Goal: Information Seeking & Learning: Learn about a topic

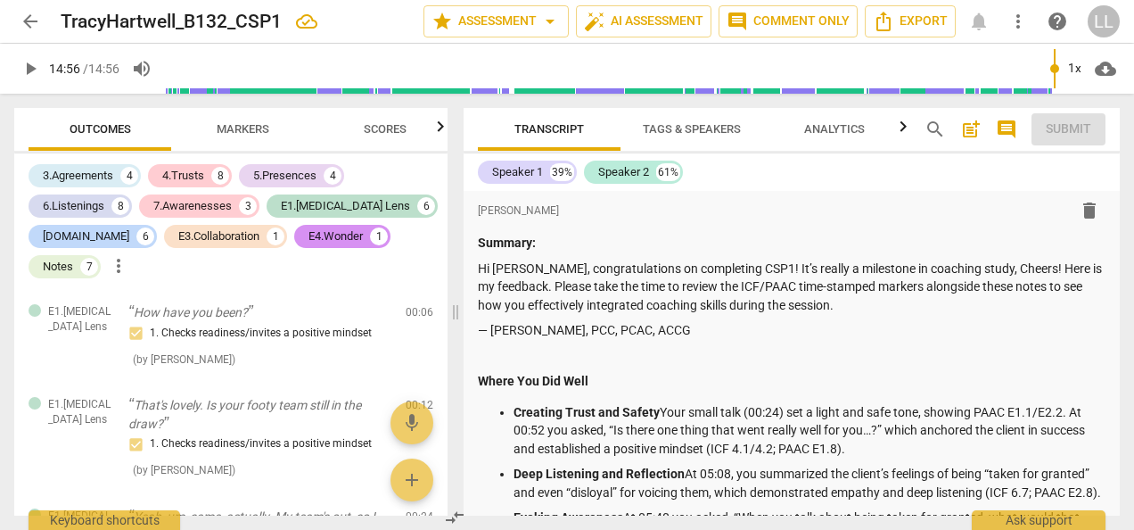
scroll to position [10913, 0]
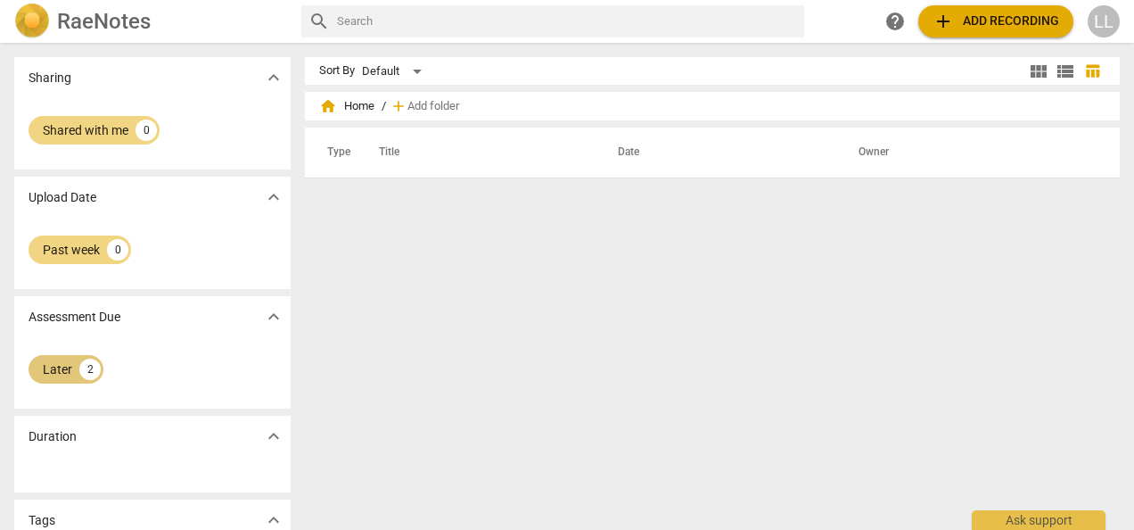
click at [85, 369] on div "2" at bounding box center [89, 368] width 21 height 21
click at [267, 315] on span "expand_more" at bounding box center [273, 316] width 21 height 21
click at [85, 366] on div "2" at bounding box center [89, 368] width 21 height 21
click at [78, 246] on div "Past week" at bounding box center [71, 250] width 57 height 18
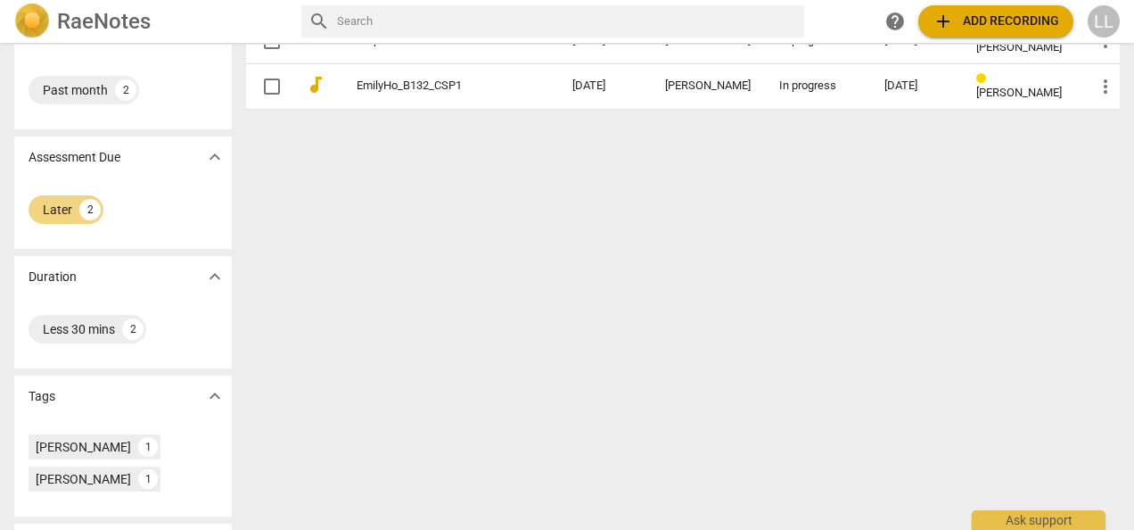
scroll to position [94, 0]
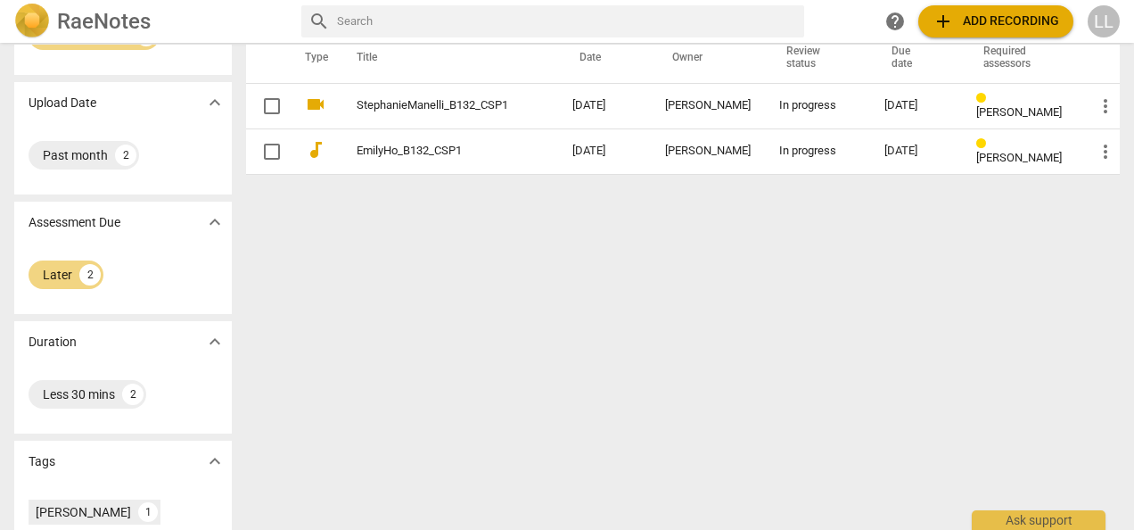
click at [420, 309] on div "Sort By Default view_module view_list table_chart home Home / add Add folder Ty…" at bounding box center [690, 192] width 888 height 458
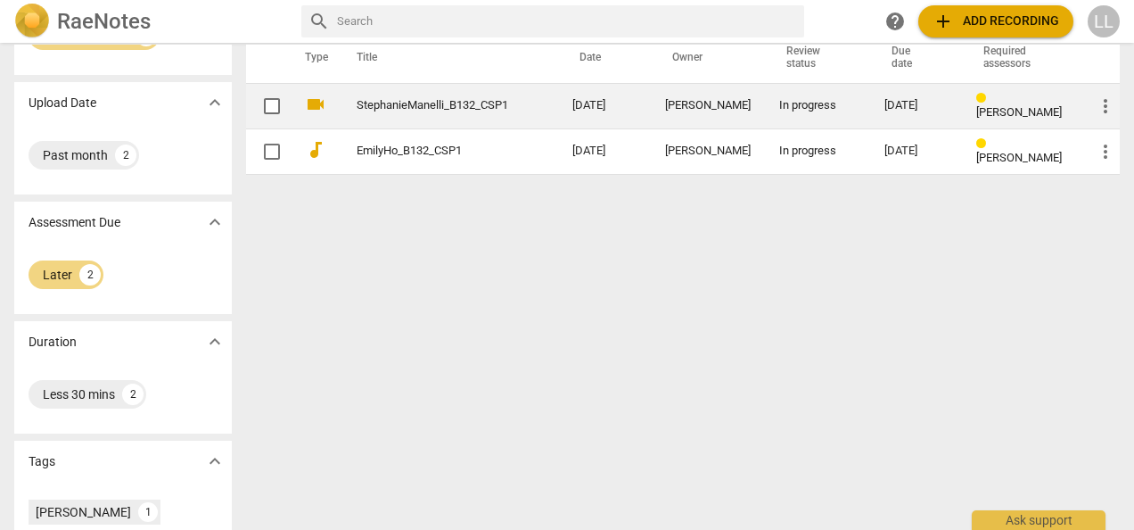
click at [442, 103] on link "StephanieManelli_B132_CSP1" at bounding box center [433, 105] width 152 height 13
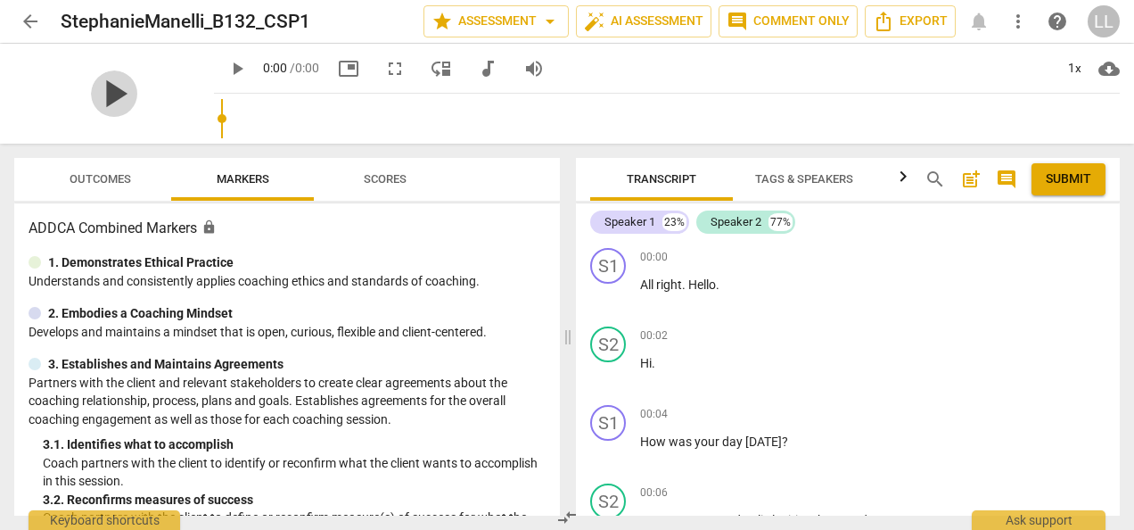
click at [137, 96] on span "play_arrow" at bounding box center [114, 93] width 46 height 46
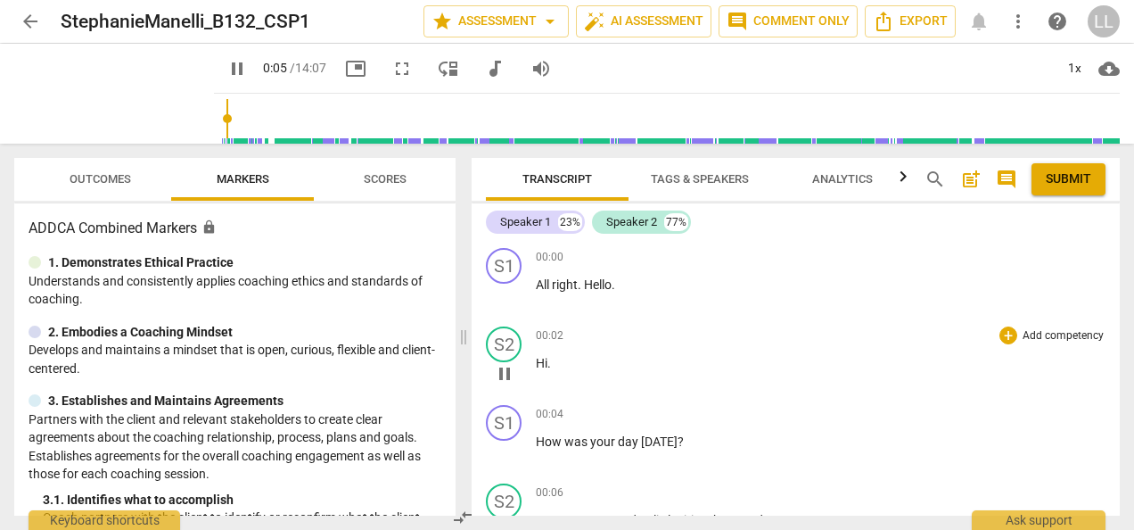
drag, startPoint x: 564, startPoint y: 334, endPoint x: 651, endPoint y: 321, distance: 87.5
click at [458, 337] on span at bounding box center [463, 337] width 11 height 386
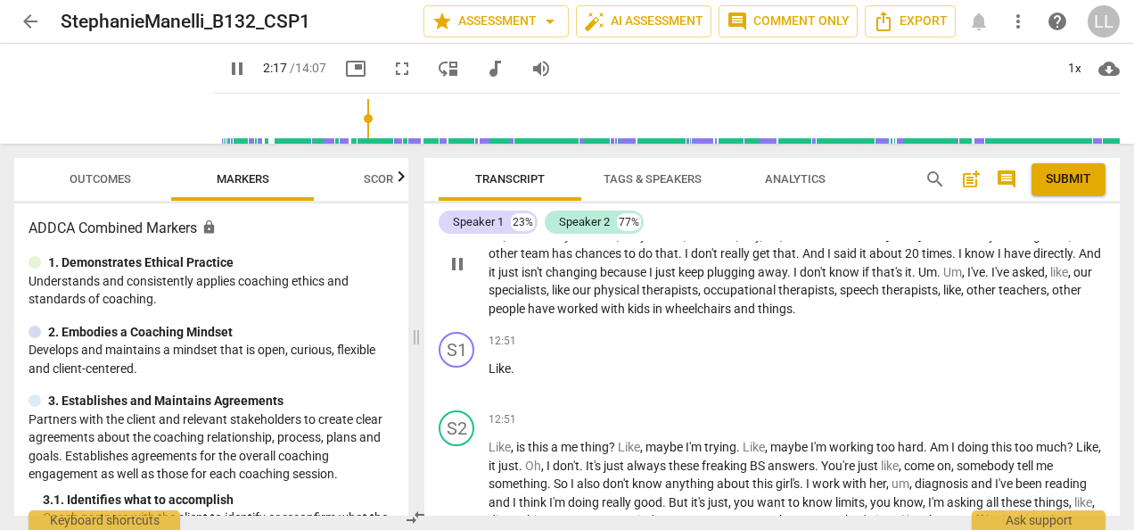
scroll to position [5921, 0]
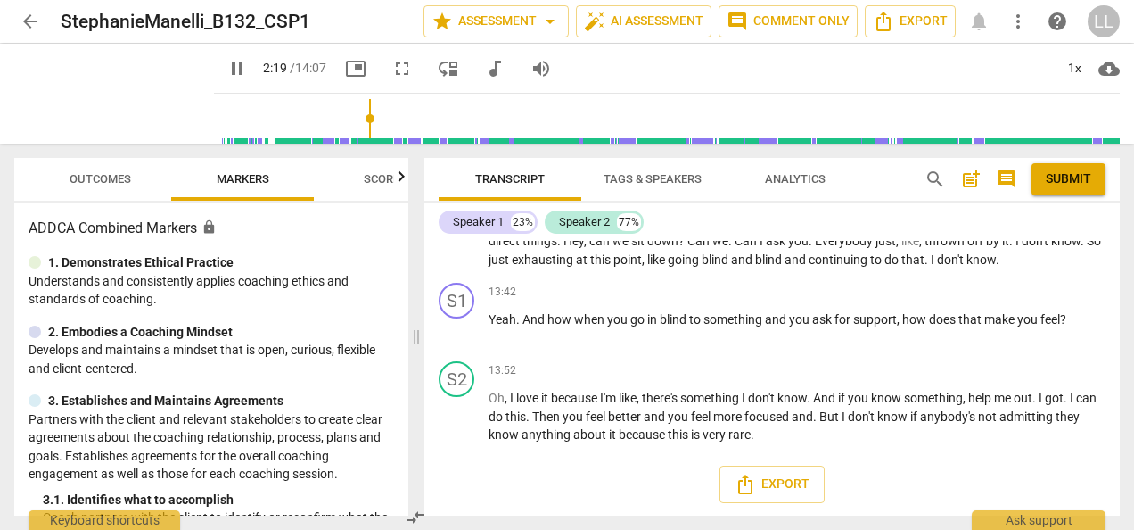
click at [226, 68] on span "pause" at bounding box center [236, 68] width 21 height 21
type input "140"
